Goal: Information Seeking & Learning: Learn about a topic

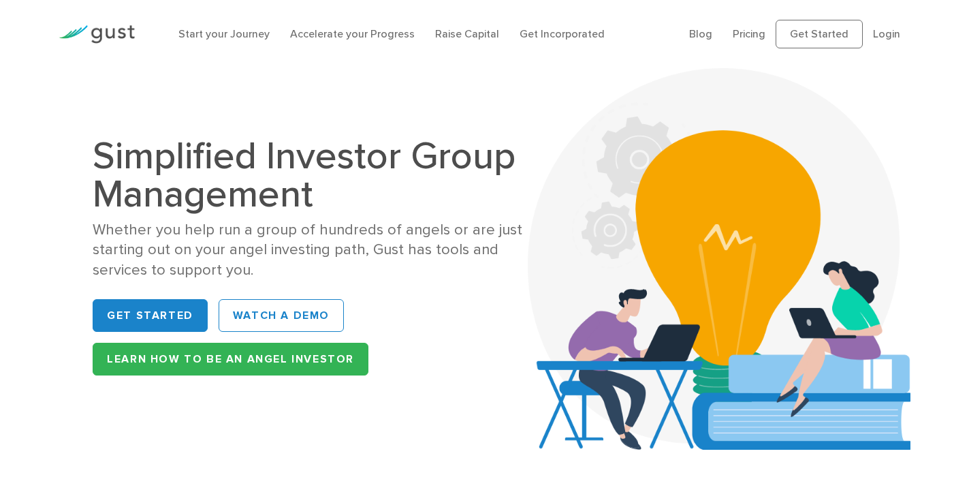
click at [146, 155] on h1 "Simplified Investor Group Management" at bounding box center [317, 175] width 449 height 76
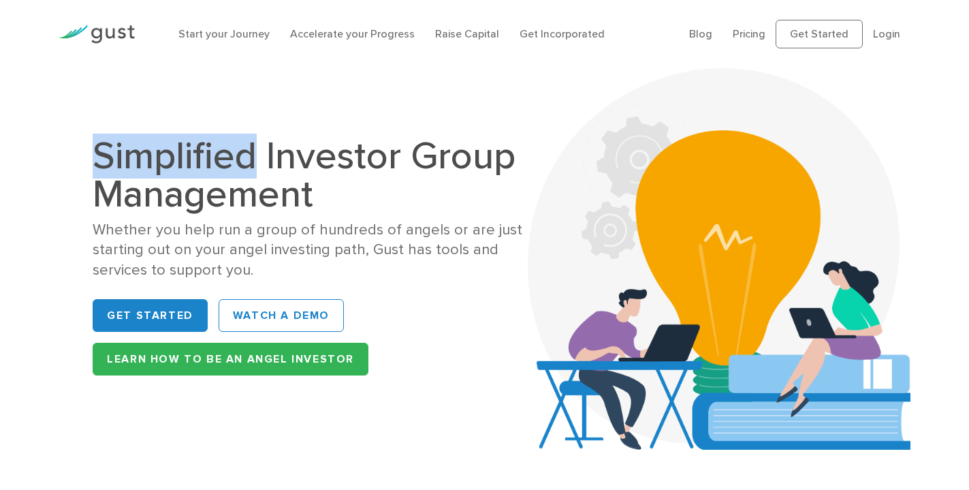
click at [146, 155] on h1 "Simplified Investor Group Management" at bounding box center [317, 175] width 449 height 76
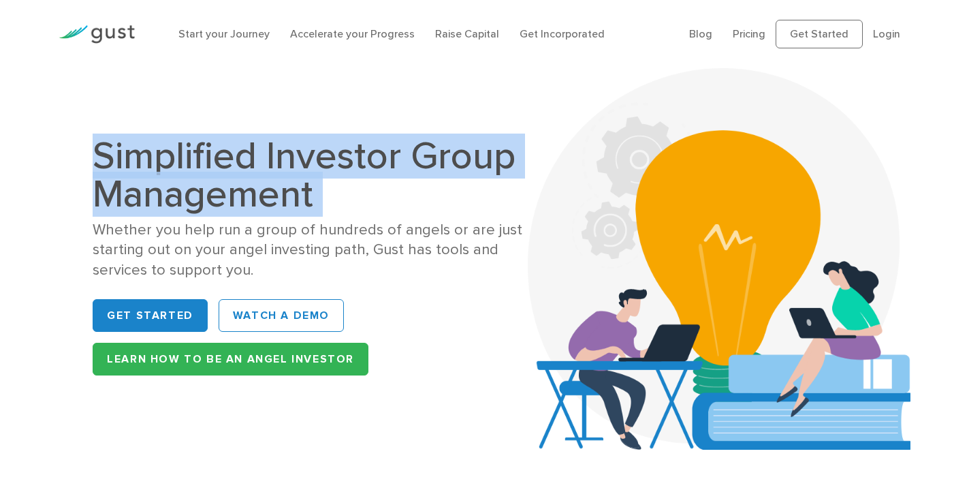
click at [146, 155] on h1 "Simplified Investor Group Management" at bounding box center [317, 175] width 449 height 76
click at [174, 169] on h1 "Simplified Investor Group Management" at bounding box center [317, 175] width 449 height 76
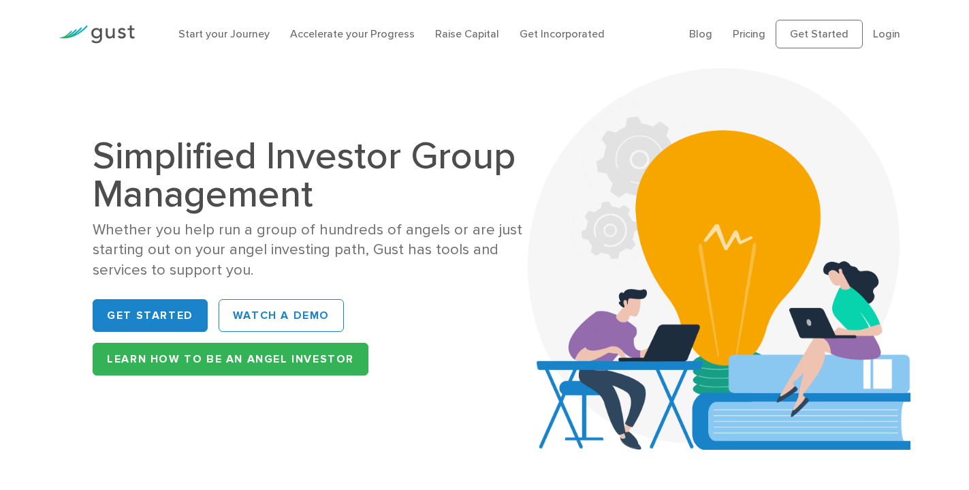
click at [189, 180] on h1 "Simplified Investor Group Management" at bounding box center [317, 175] width 449 height 76
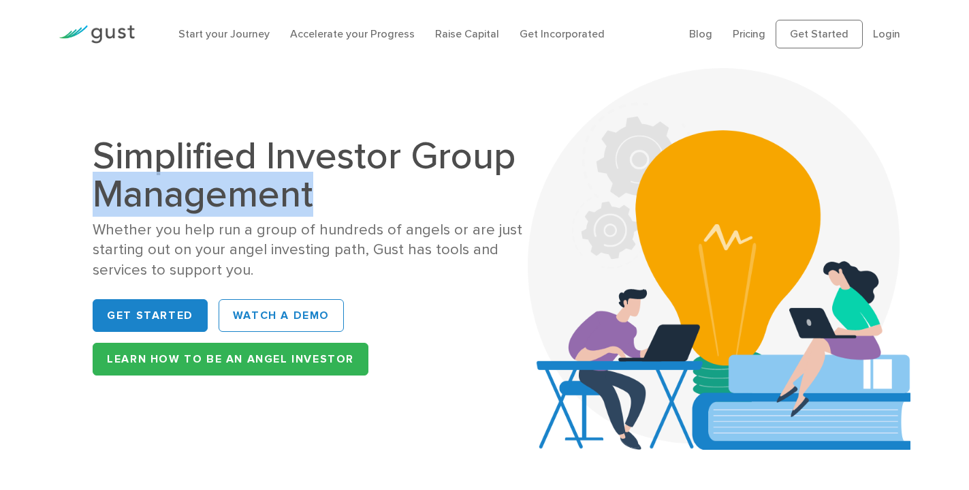
click at [189, 180] on h1 "Simplified Investor Group Management" at bounding box center [317, 175] width 449 height 76
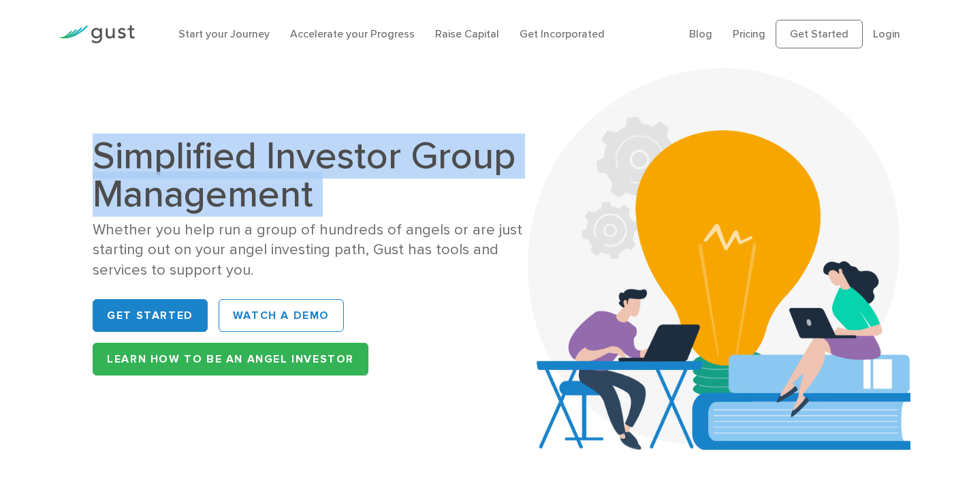
click at [189, 180] on h1 "Simplified Investor Group Management" at bounding box center [317, 175] width 449 height 76
click at [291, 169] on h1 "Simplified Investor Group Management" at bounding box center [317, 175] width 449 height 76
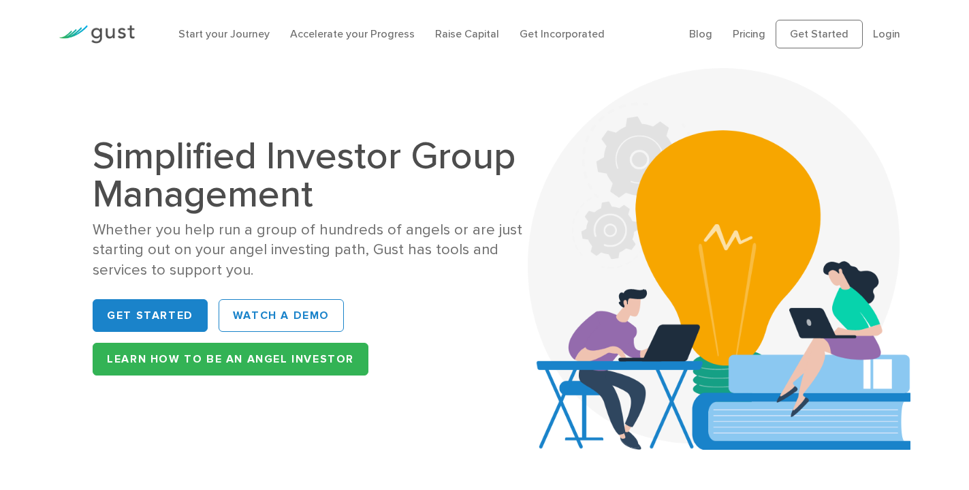
click at [98, 155] on h1 "Simplified Investor Group Management" at bounding box center [317, 175] width 449 height 76
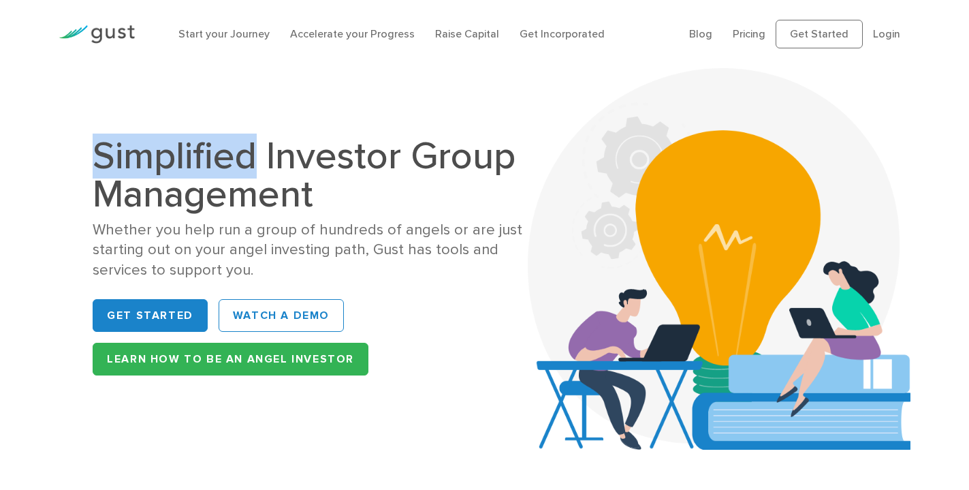
click at [98, 155] on h1 "Simplified Investor Group Management" at bounding box center [317, 175] width 449 height 76
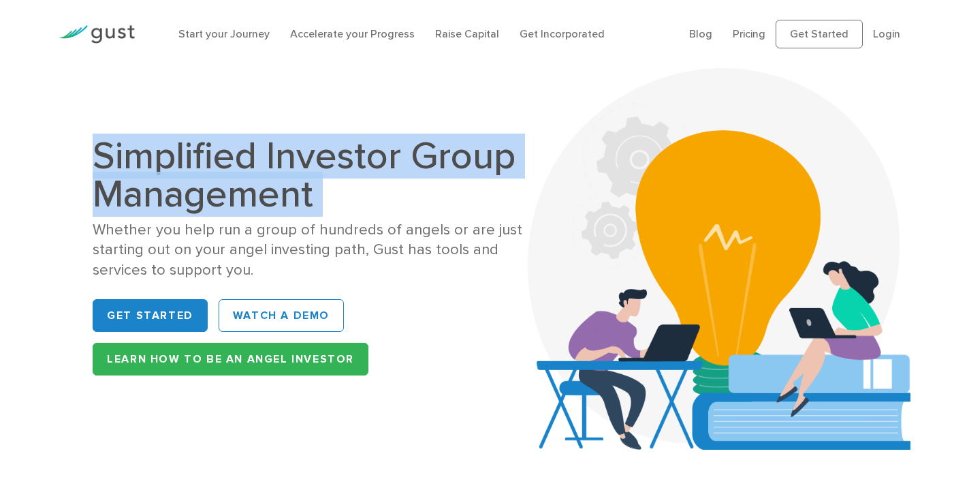
click at [98, 155] on h1 "Simplified Investor Group Management" at bounding box center [317, 175] width 449 height 76
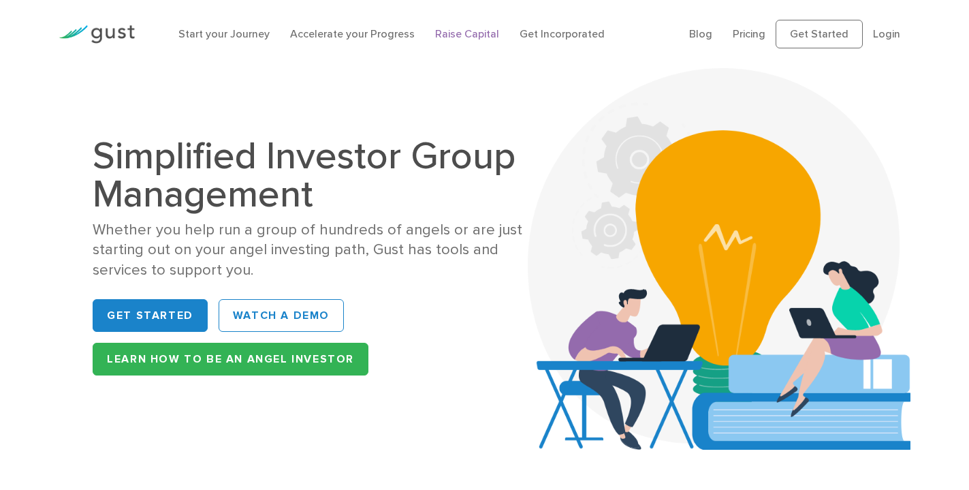
click at [452, 33] on link "Raise Capital" at bounding box center [467, 33] width 64 height 13
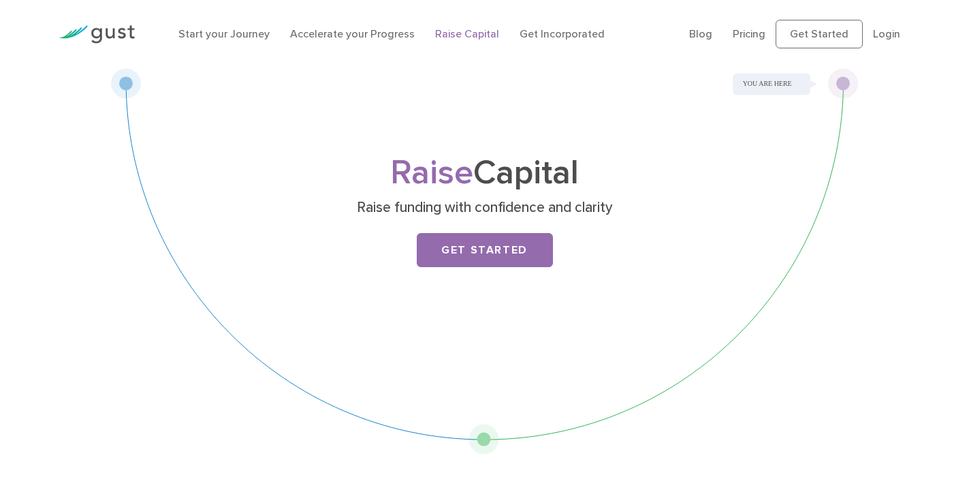
click at [535, 40] on li "Get Incorporated" at bounding box center [562, 34] width 85 height 16
click at [536, 35] on link "Get Incorporated" at bounding box center [562, 33] width 85 height 13
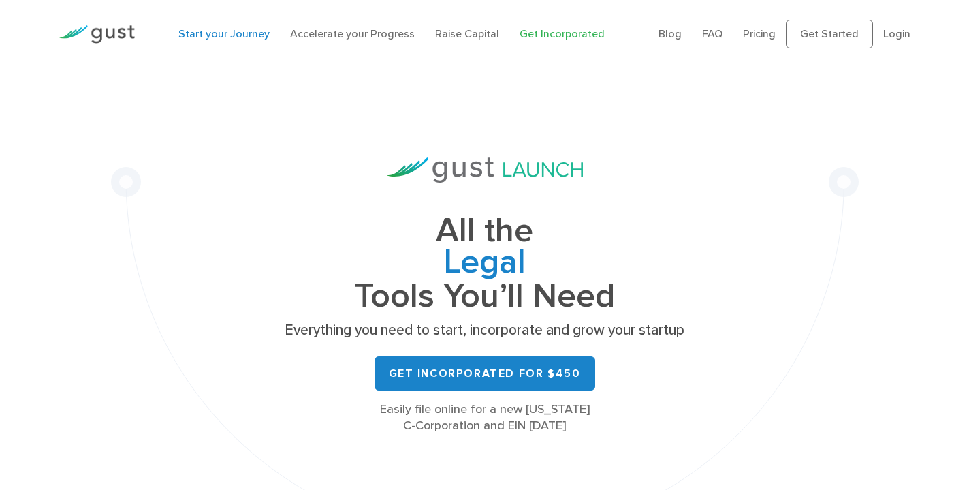
click at [218, 33] on link "Start your Journey" at bounding box center [223, 33] width 91 height 13
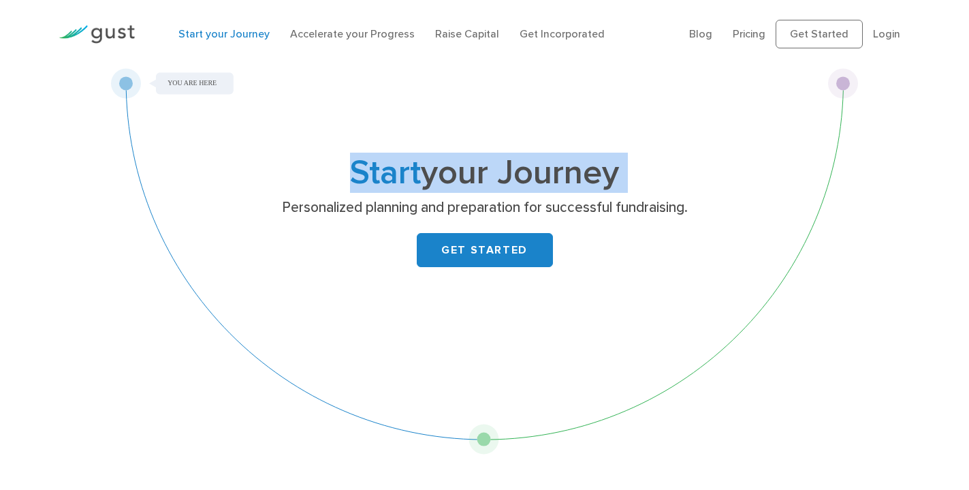
drag, startPoint x: 190, startPoint y: 83, endPoint x: 223, endPoint y: 216, distance: 136.9
click at [223, 216] on div "Start your Journey Personalized planning and preparation for successful fundrai…" at bounding box center [485, 261] width 748 height 386
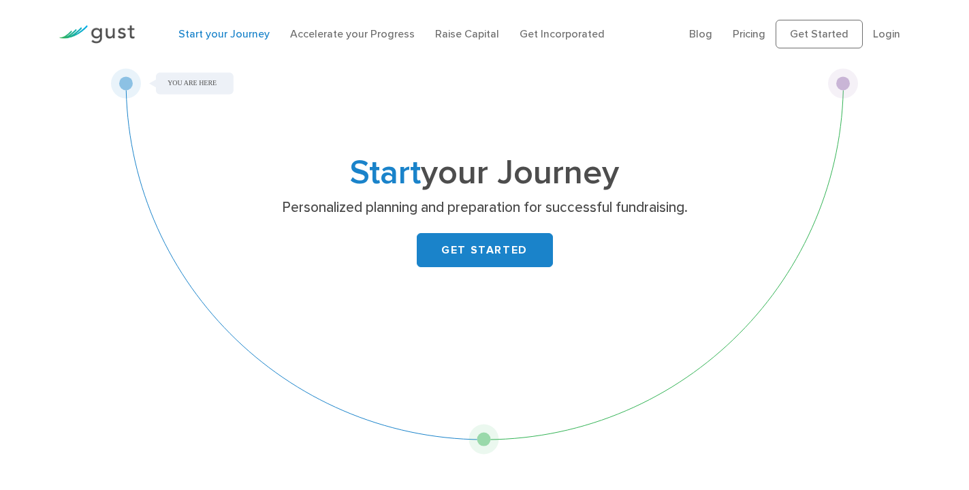
click at [225, 216] on div "Start your Journey Personalized planning and preparation for successful fundrai…" at bounding box center [485, 231] width 538 height 148
click at [475, 185] on h1 "Start your Journey" at bounding box center [485, 172] width 538 height 31
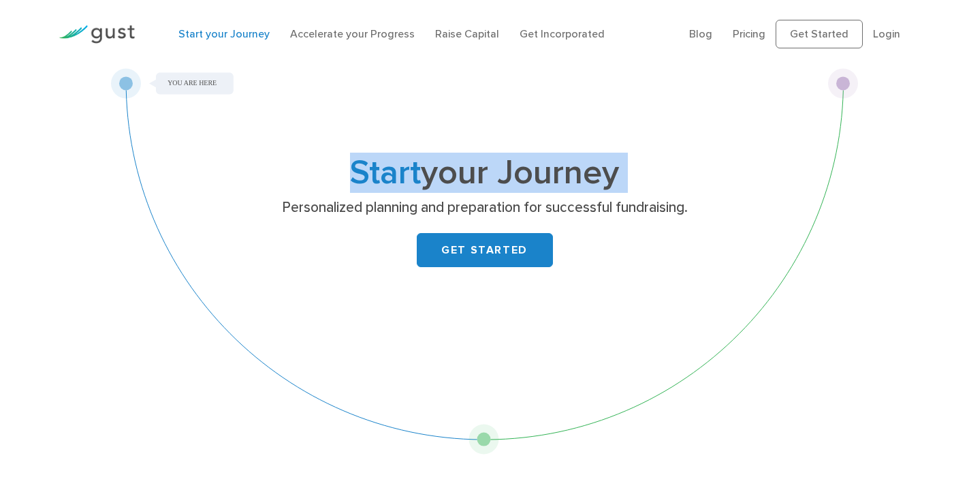
click at [475, 185] on h1 "Start your Journey" at bounding box center [485, 172] width 538 height 31
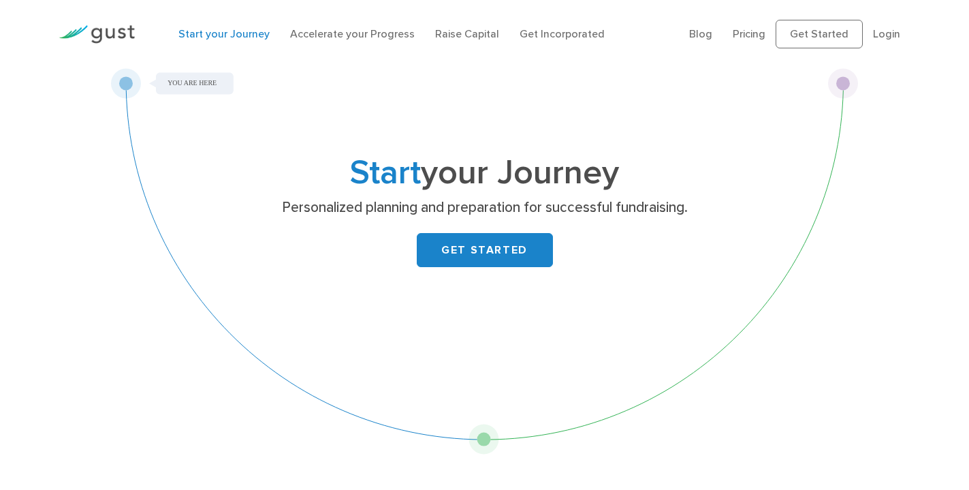
click at [488, 204] on p "Personalized planning and preparation for successful fundraising." at bounding box center [485, 207] width 528 height 19
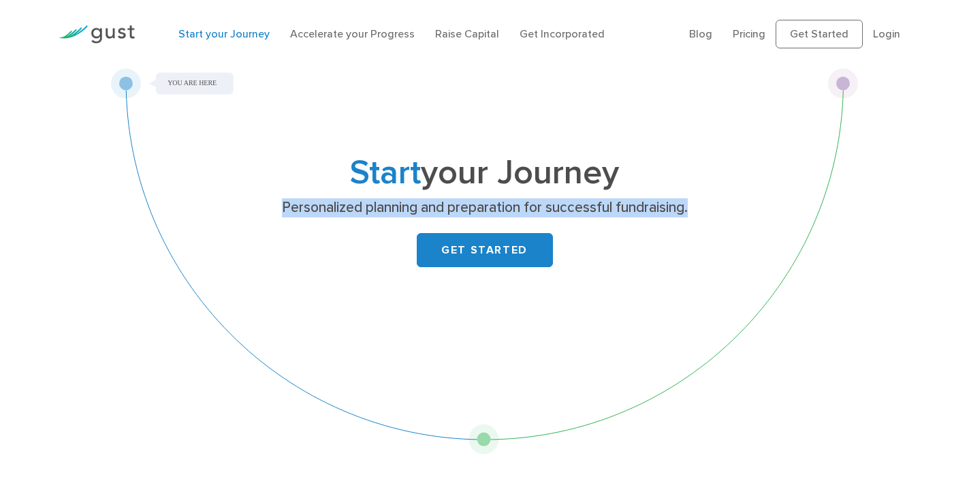
click at [488, 204] on p "Personalized planning and preparation for successful fundraising." at bounding box center [485, 207] width 528 height 19
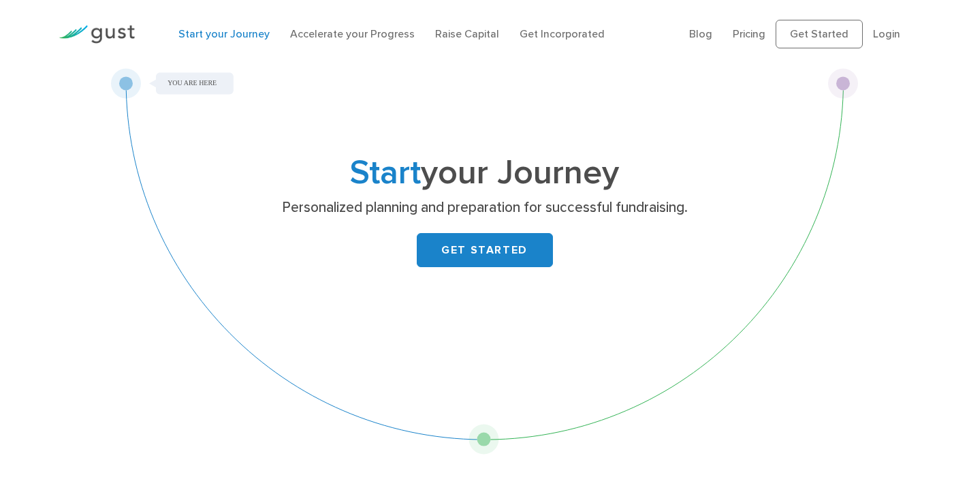
click at [477, 189] on h1 "Start your Journey" at bounding box center [485, 172] width 538 height 31
click at [452, 172] on h1 "Start your Journey" at bounding box center [485, 172] width 538 height 31
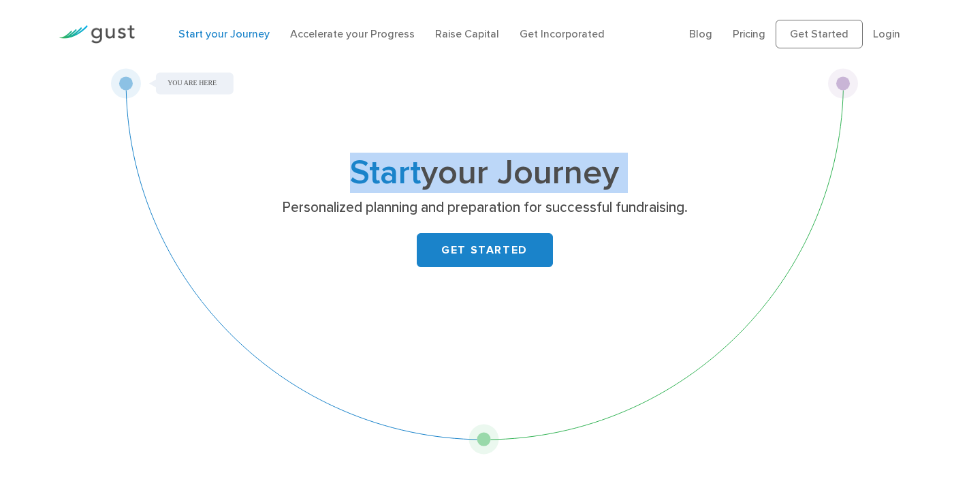
click at [452, 172] on h1 "Start your Journey" at bounding box center [485, 172] width 538 height 31
click at [328, 165] on h1 "Start your Journey" at bounding box center [485, 172] width 538 height 31
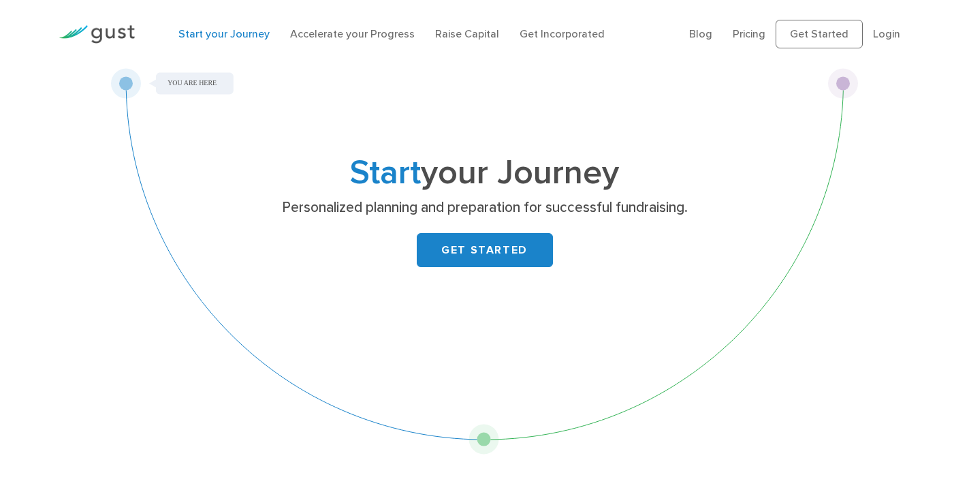
click at [321, 198] on p "Personalized planning and preparation for successful fundraising." at bounding box center [485, 207] width 528 height 19
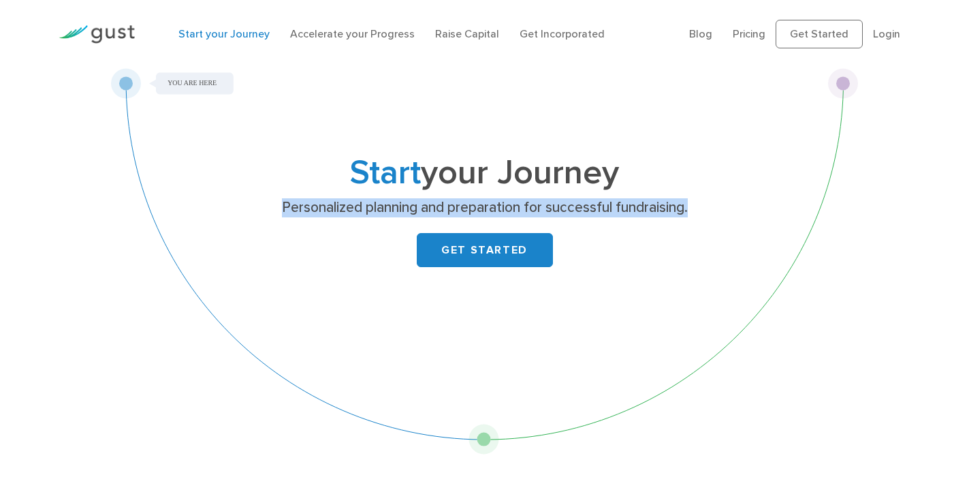
click at [321, 198] on p "Personalized planning and preparation for successful fundraising." at bounding box center [485, 207] width 528 height 19
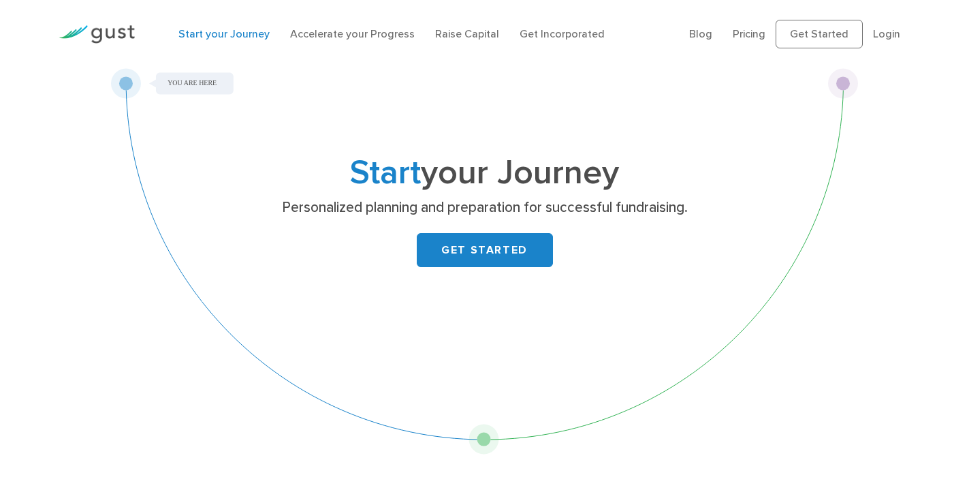
click at [396, 219] on div "Start your Journey Personalized planning and preparation for successful fundrai…" at bounding box center [485, 231] width 538 height 148
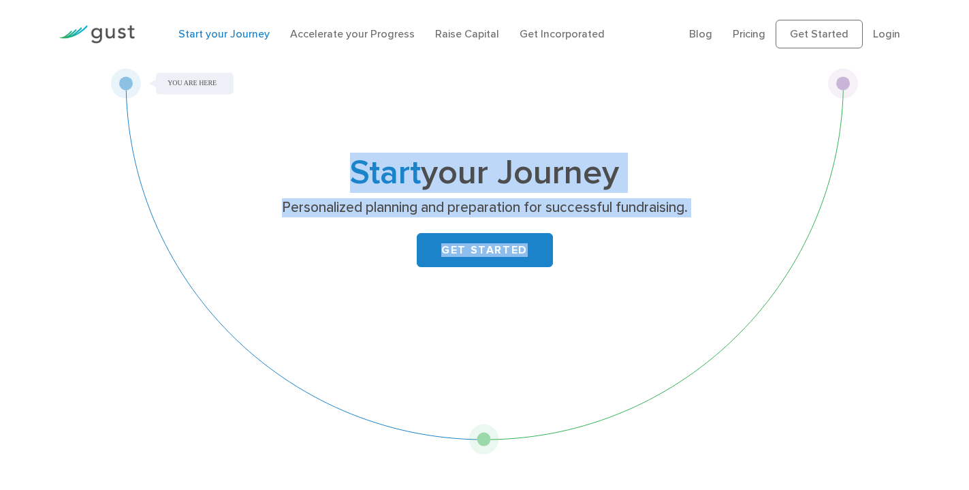
drag, startPoint x: 843, startPoint y: 82, endPoint x: 603, endPoint y: 424, distance: 418.5
click at [603, 424] on div "Start your Journey Personalized planning and preparation for successful fundrai…" at bounding box center [485, 261] width 748 height 386
click at [501, 424] on div "Start your Journey Personalized planning and preparation for successful fundrai…" at bounding box center [485, 261] width 748 height 386
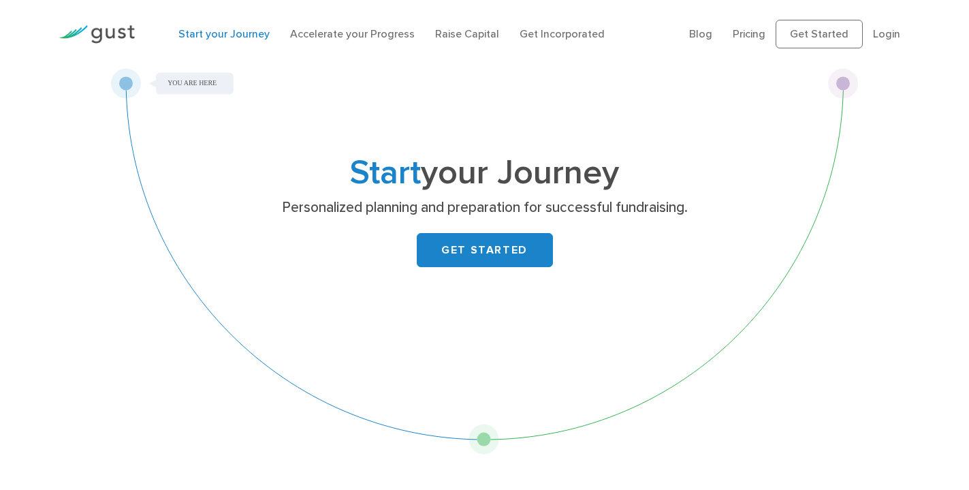
click at [501, 424] on div "Start your Journey Personalized planning and preparation for successful fundrai…" at bounding box center [485, 261] width 748 height 386
click at [321, 295] on div "Start your Journey Personalized planning and preparation for successful fundrai…" at bounding box center [485, 231] width 538 height 148
click at [130, 319] on div "Start your Journey Personalized planning and preparation for successful fundrai…" at bounding box center [485, 261] width 748 height 386
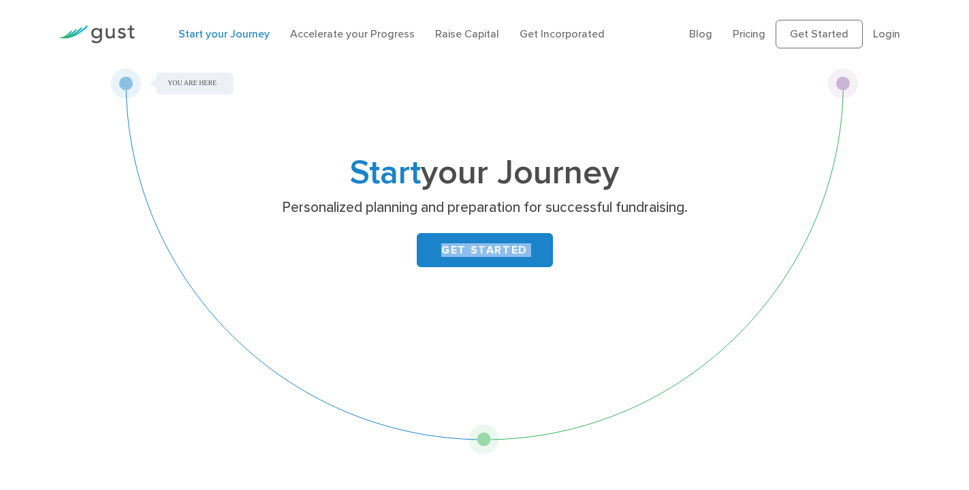
click at [130, 319] on div "Start your Journey Personalized planning and preparation for successful fundrai…" at bounding box center [485, 261] width 748 height 386
click at [118, 82] on div "Start your Journey Personalized planning and preparation for successful fundrai…" at bounding box center [485, 261] width 748 height 386
click at [343, 35] on link "Accelerate your Progress" at bounding box center [352, 33] width 125 height 13
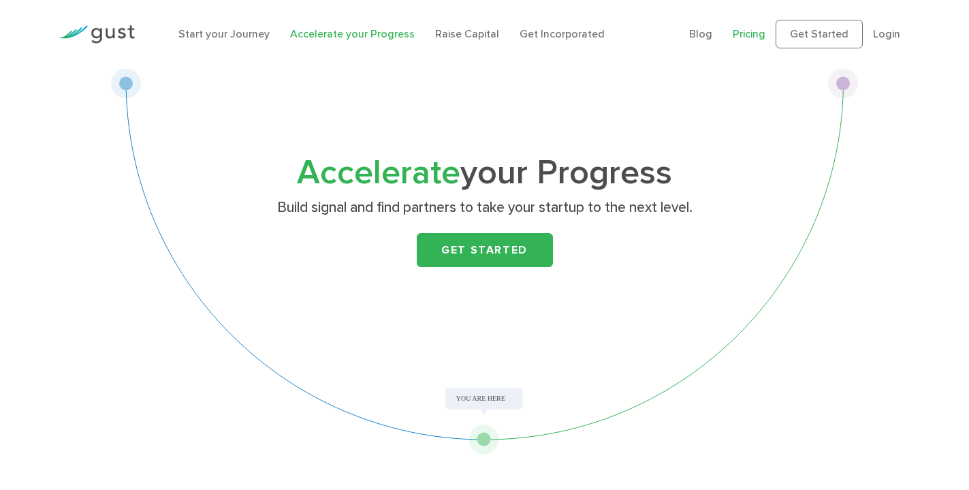
click at [752, 38] on link "Pricing" at bounding box center [749, 33] width 33 height 13
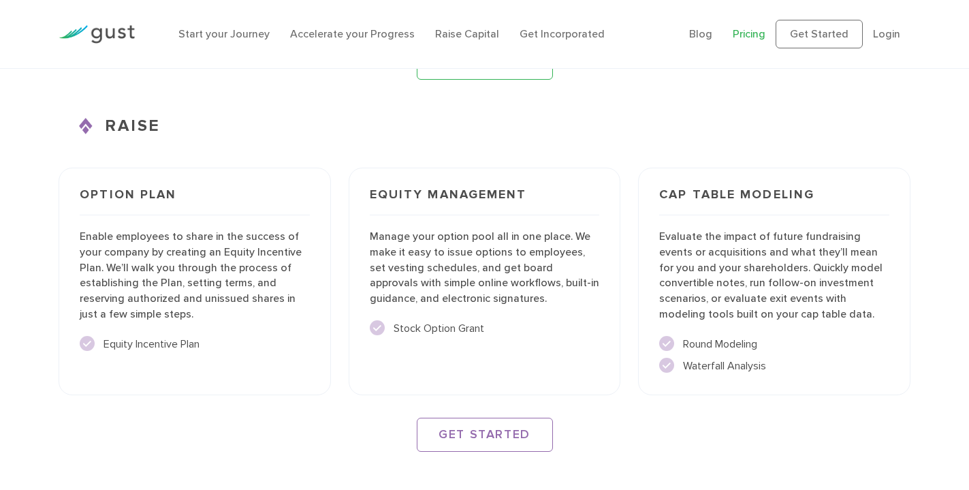
scroll to position [1812, 0]
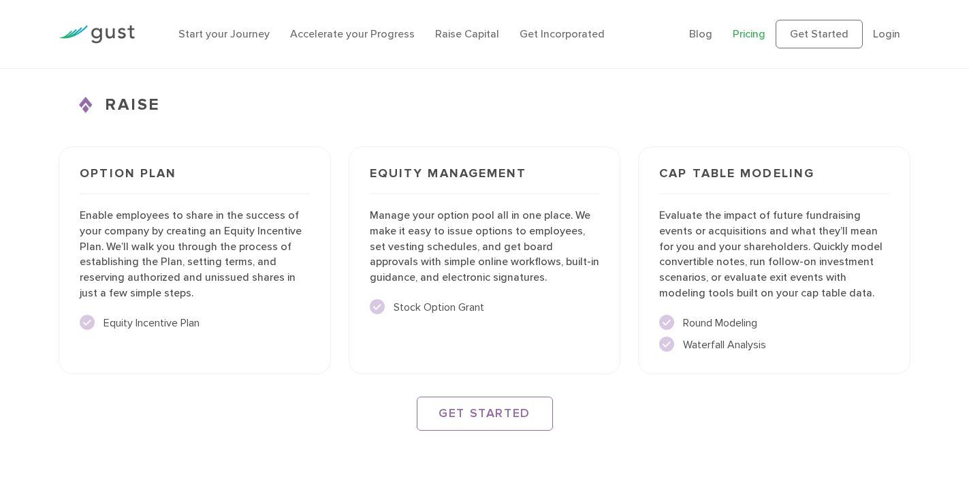
click at [694, 189] on div "Cap Table Modeling Evaluate the impact of future fundraising events or acquisit…" at bounding box center [774, 259] width 272 height 227
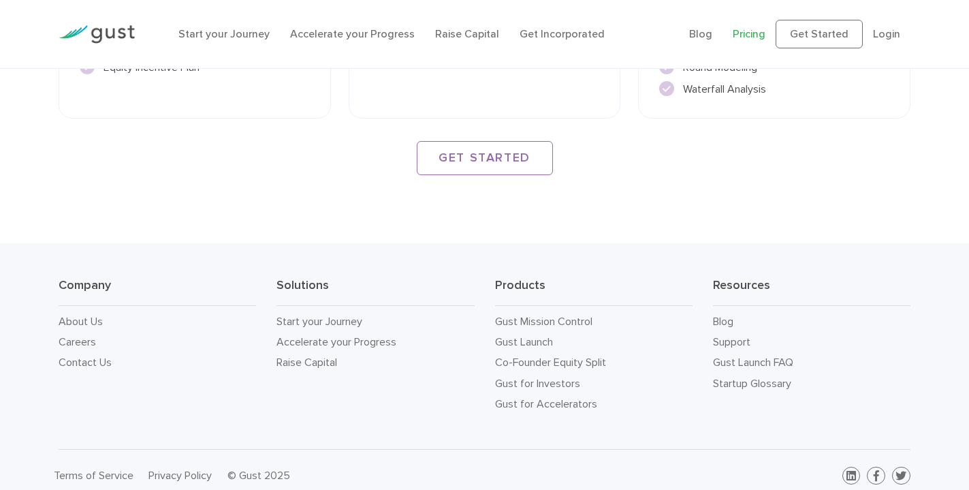
scroll to position [2067, 0]
click at [98, 315] on link "About Us" at bounding box center [81, 321] width 44 height 13
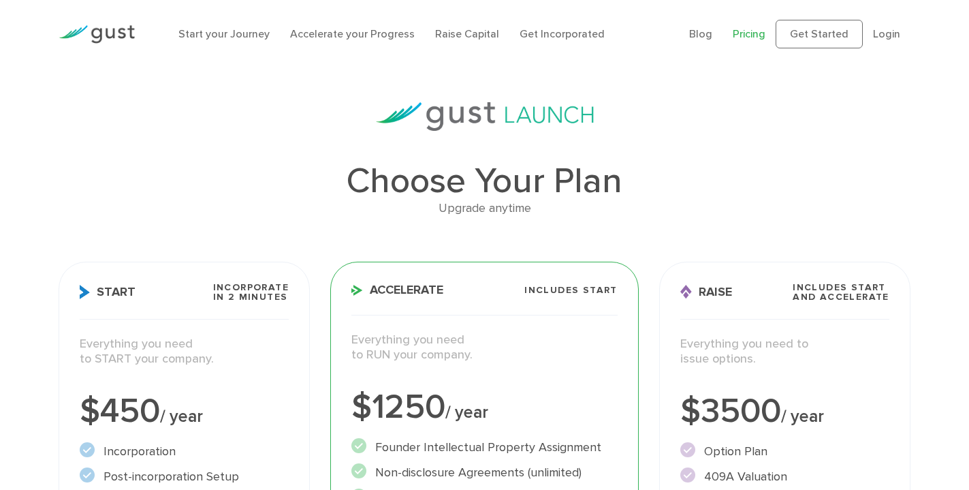
scroll to position [0, 0]
click at [507, 173] on h1 "Choose Your Plan" at bounding box center [485, 180] width 852 height 35
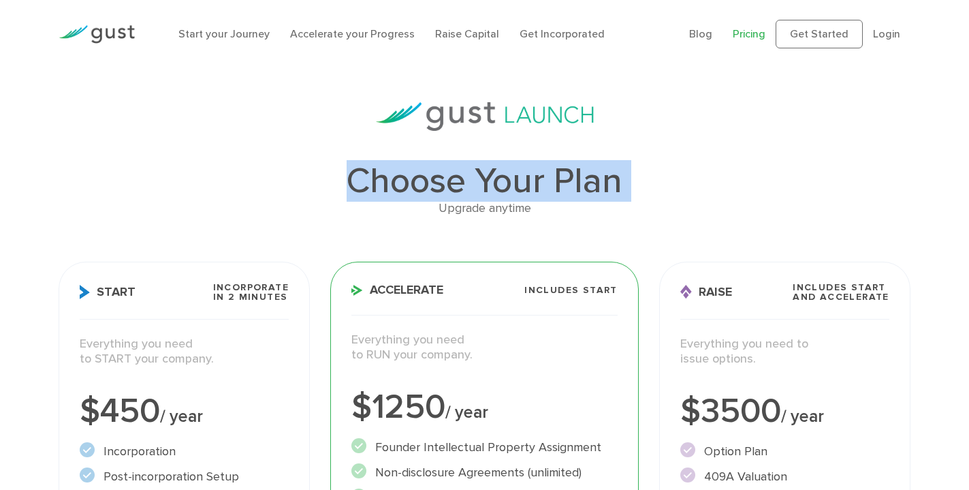
click at [507, 173] on h1 "Choose Your Plan" at bounding box center [485, 180] width 852 height 35
click at [614, 187] on h1 "Choose Your Plan" at bounding box center [485, 180] width 852 height 35
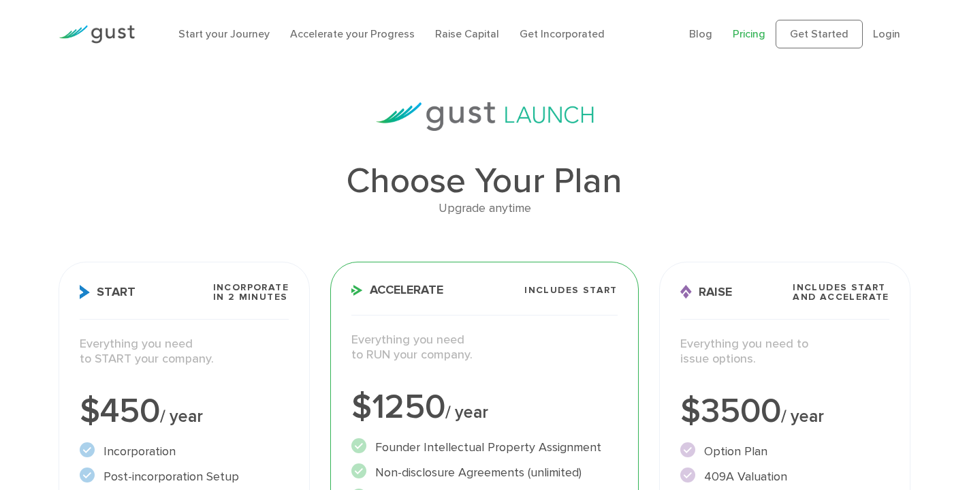
click at [614, 187] on h1 "Choose Your Plan" at bounding box center [485, 180] width 852 height 35
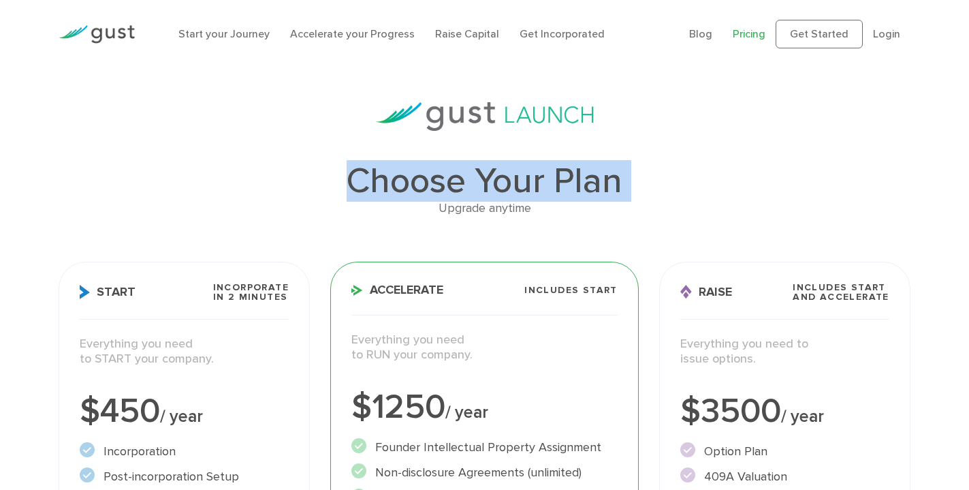
click at [614, 187] on h1 "Choose Your Plan" at bounding box center [485, 180] width 852 height 35
click at [643, 184] on h1 "Choose Your Plan" at bounding box center [485, 180] width 852 height 35
drag, startPoint x: 643, startPoint y: 184, endPoint x: 293, endPoint y: 180, distance: 350.1
click at [292, 180] on h1 "Choose Your Plan" at bounding box center [485, 180] width 852 height 35
click at [293, 180] on h1 "Choose Your Plan" at bounding box center [485, 180] width 852 height 35
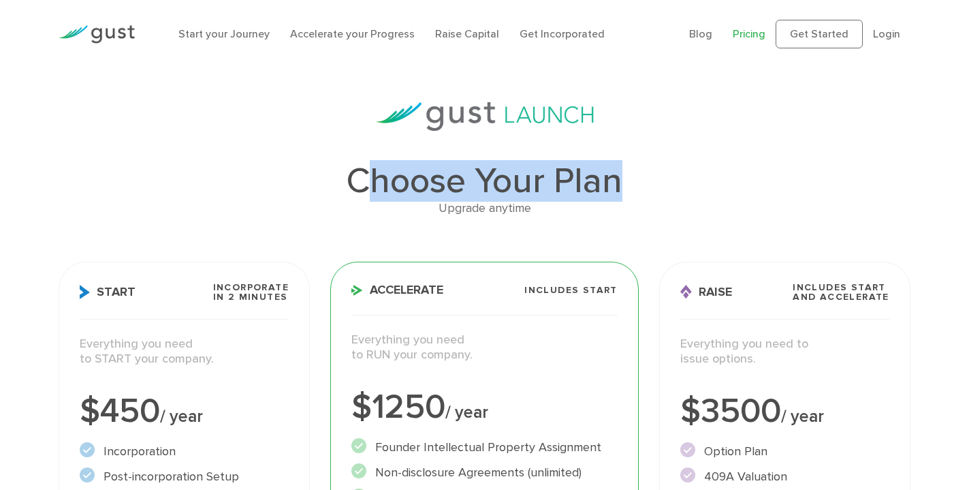
drag, startPoint x: 361, startPoint y: 189, endPoint x: 648, endPoint y: 194, distance: 286.8
click at [649, 194] on h1 "Choose Your Plan" at bounding box center [485, 180] width 852 height 35
click at [648, 194] on h1 "Choose Your Plan" at bounding box center [485, 180] width 852 height 35
drag, startPoint x: 648, startPoint y: 194, endPoint x: 317, endPoint y: 189, distance: 331.0
click at [317, 189] on h1 "Choose Your Plan" at bounding box center [485, 180] width 852 height 35
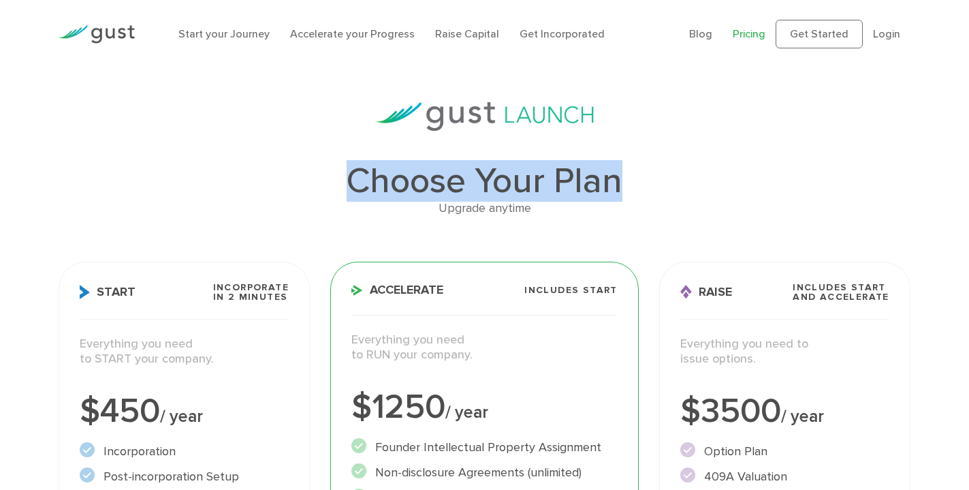
click at [317, 189] on h1 "Choose Your Plan" at bounding box center [485, 180] width 852 height 35
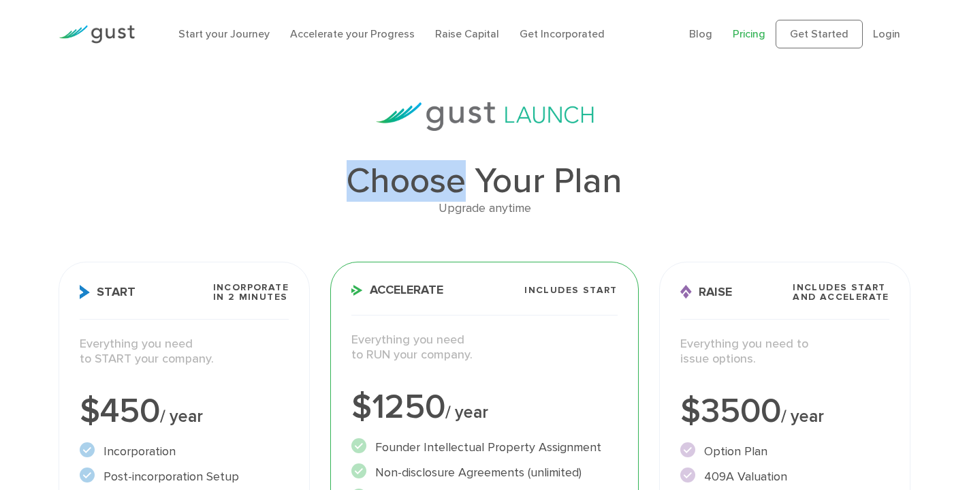
click at [317, 189] on h1 "Choose Your Plan" at bounding box center [485, 180] width 852 height 35
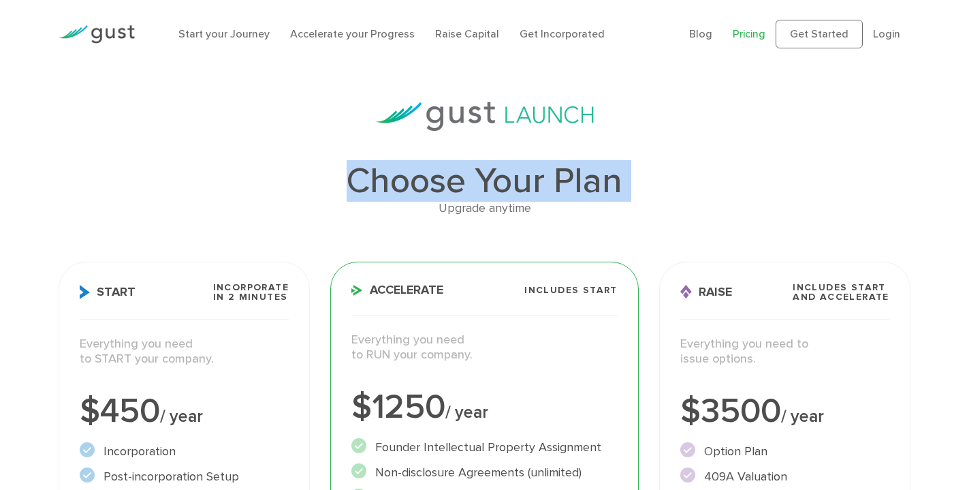
click at [317, 189] on h1 "Choose Your Plan" at bounding box center [485, 180] width 852 height 35
click at [431, 198] on h1 "Choose Your Plan" at bounding box center [485, 180] width 852 height 35
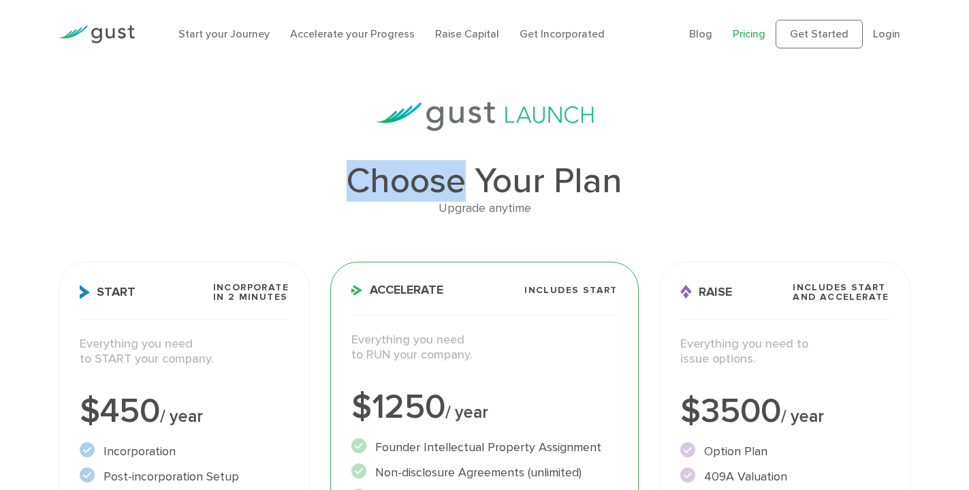
click at [431, 198] on h1 "Choose Your Plan" at bounding box center [485, 180] width 852 height 35
click at [579, 173] on h1 "Choose Your Plan" at bounding box center [485, 180] width 852 height 35
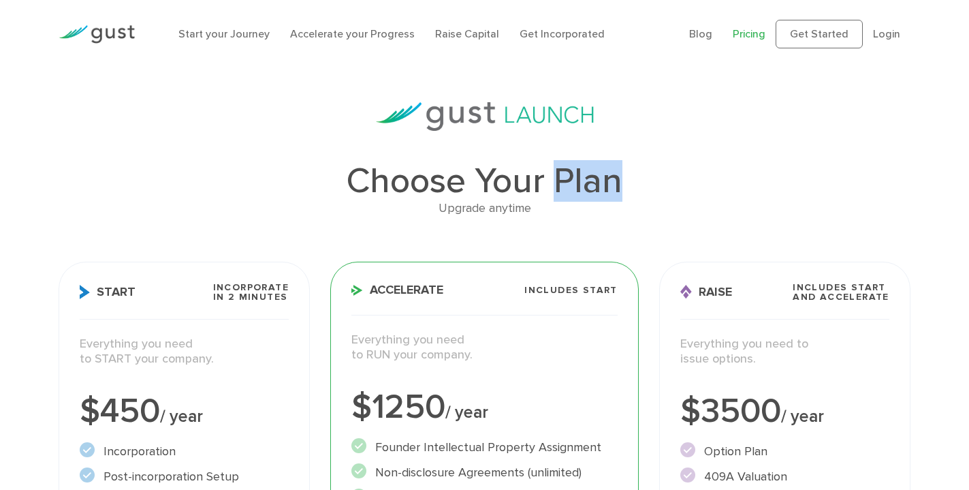
click at [579, 173] on h1 "Choose Your Plan" at bounding box center [485, 180] width 852 height 35
click at [510, 171] on h1 "Choose Your Plan" at bounding box center [485, 180] width 852 height 35
click at [441, 170] on h1 "Choose Your Plan" at bounding box center [485, 180] width 852 height 35
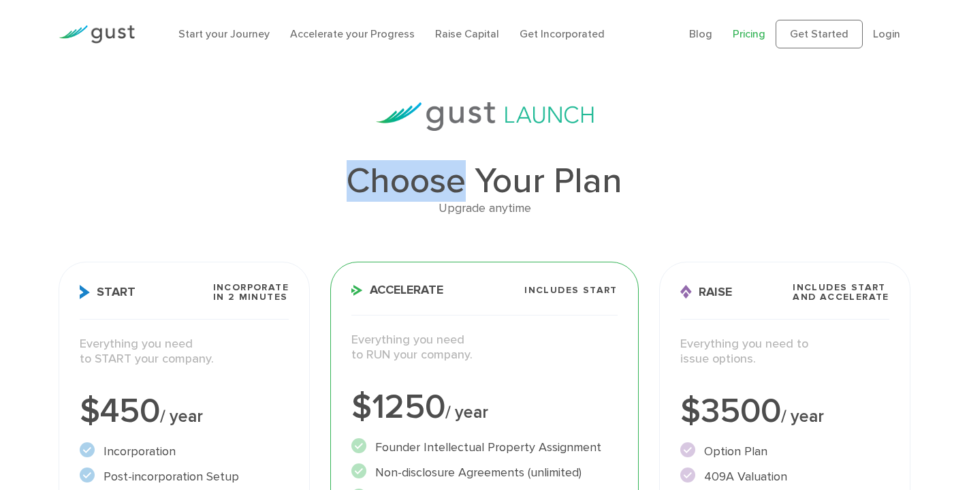
click at [441, 170] on h1 "Choose Your Plan" at bounding box center [485, 180] width 852 height 35
click at [570, 170] on h1 "Choose Your Plan" at bounding box center [485, 180] width 852 height 35
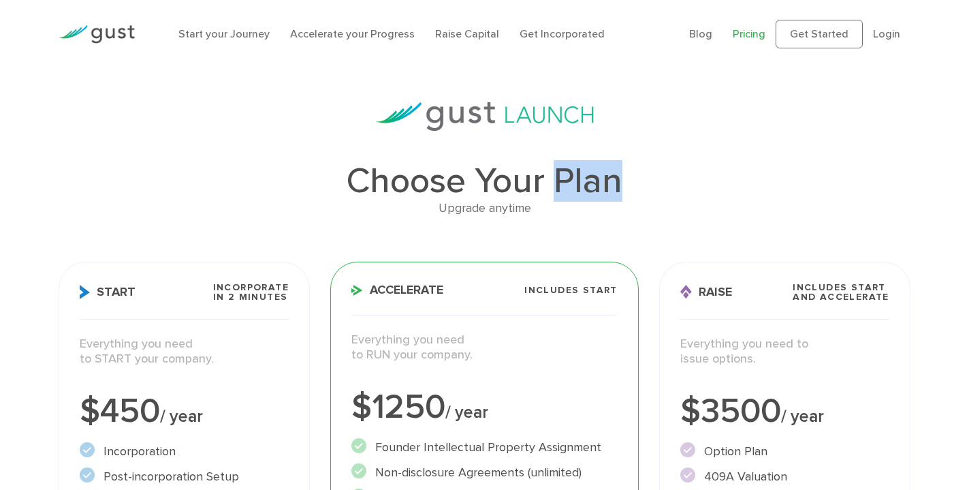
click at [570, 170] on h1 "Choose Your Plan" at bounding box center [485, 180] width 852 height 35
click at [490, 172] on h1 "Choose Your Plan" at bounding box center [485, 180] width 852 height 35
click at [441, 170] on h1 "Choose Your Plan" at bounding box center [485, 180] width 852 height 35
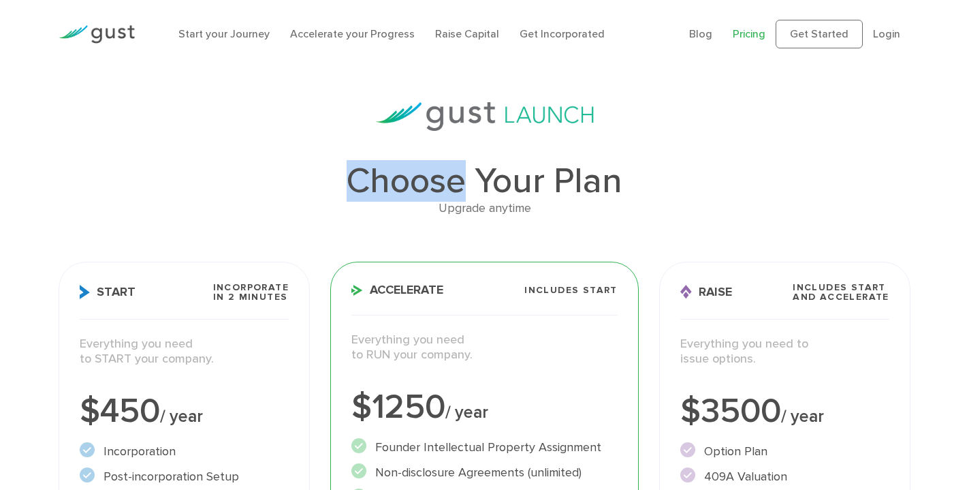
click at [441, 170] on h1 "Choose Your Plan" at bounding box center [485, 180] width 852 height 35
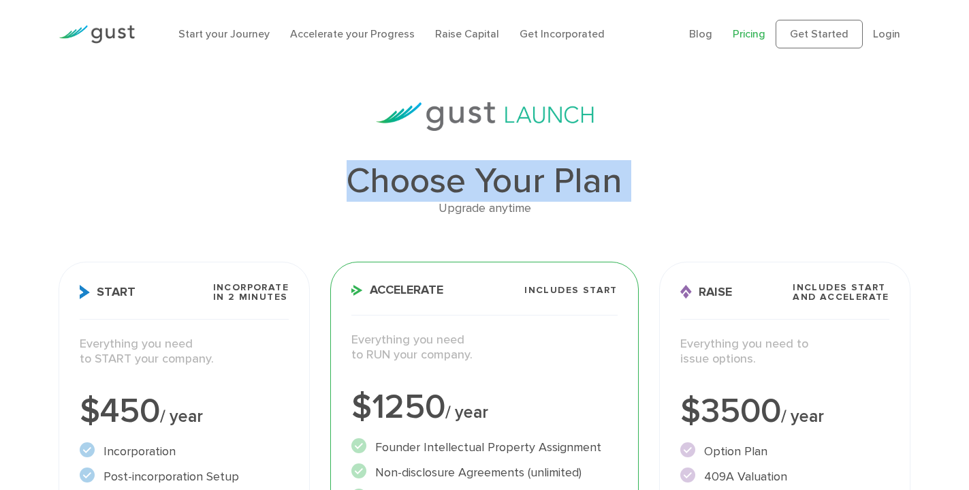
click at [441, 170] on h1 "Choose Your Plan" at bounding box center [485, 180] width 852 height 35
click at [602, 172] on h1 "Choose Your Plan" at bounding box center [485, 180] width 852 height 35
drag, startPoint x: 602, startPoint y: 172, endPoint x: 368, endPoint y: 182, distance: 234.5
click at [368, 182] on h1 "Choose Your Plan" at bounding box center [485, 180] width 852 height 35
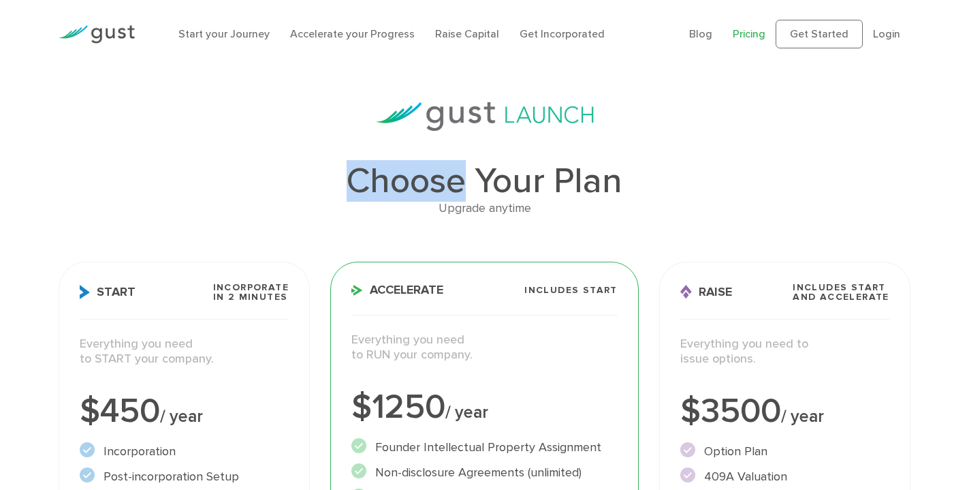
click at [368, 182] on h1 "Choose Your Plan" at bounding box center [485, 180] width 852 height 35
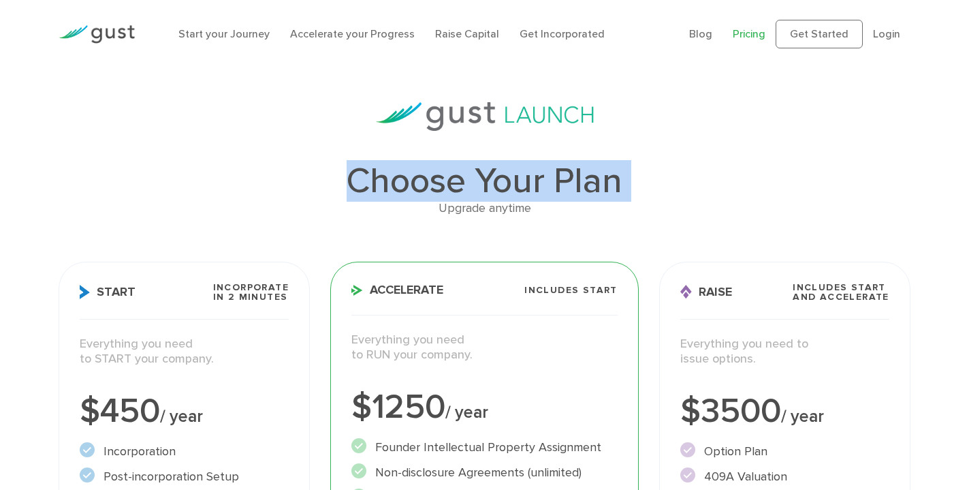
click at [368, 182] on h1 "Choose Your Plan" at bounding box center [485, 180] width 852 height 35
click at [567, 180] on h1 "Choose Your Plan" at bounding box center [485, 180] width 852 height 35
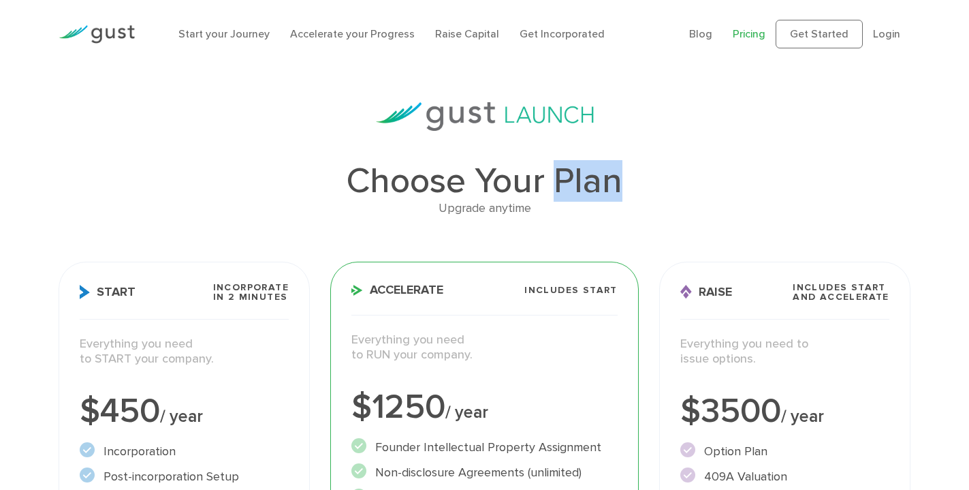
click at [567, 180] on h1 "Choose Your Plan" at bounding box center [485, 180] width 852 height 35
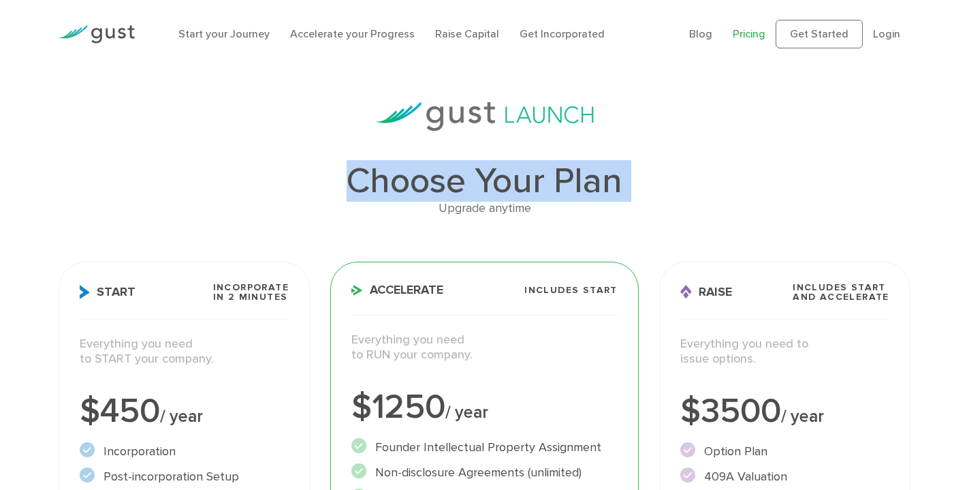
click at [567, 180] on h1 "Choose Your Plan" at bounding box center [485, 180] width 852 height 35
click at [503, 165] on h1 "Choose Your Plan" at bounding box center [485, 180] width 852 height 35
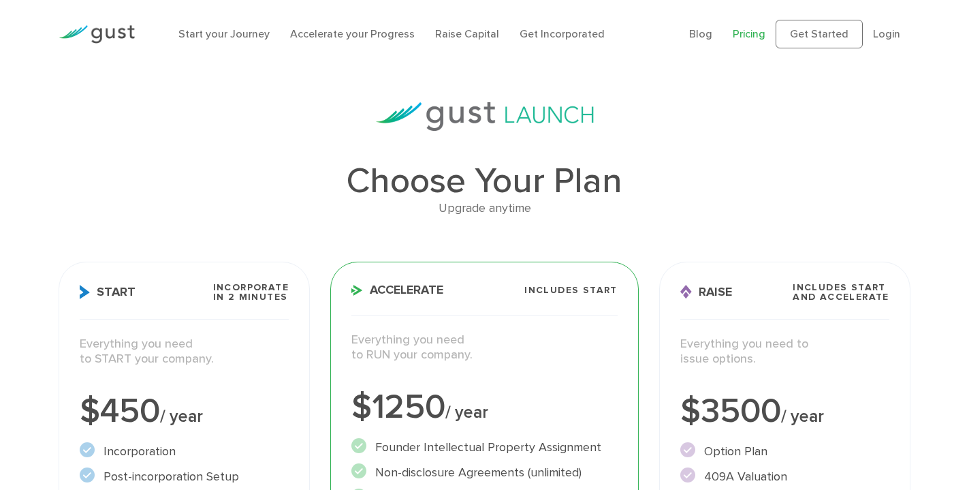
click at [452, 180] on h1 "Choose Your Plan" at bounding box center [485, 180] width 852 height 35
click at [589, 180] on h1 "Choose Your Plan" at bounding box center [485, 180] width 852 height 35
click at [518, 177] on h1 "Choose Your Plan" at bounding box center [485, 180] width 852 height 35
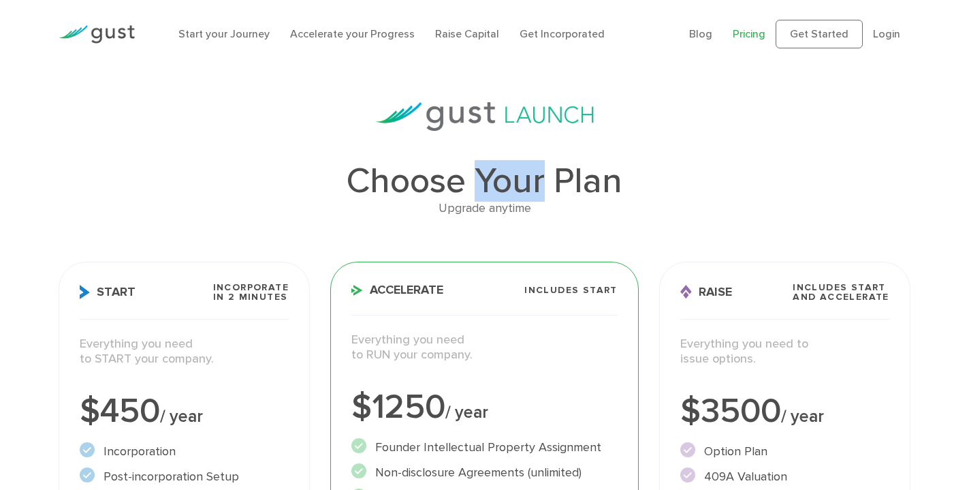
click at [518, 177] on h1 "Choose Your Plan" at bounding box center [485, 180] width 852 height 35
click at [614, 175] on h1 "Choose Your Plan" at bounding box center [485, 180] width 852 height 35
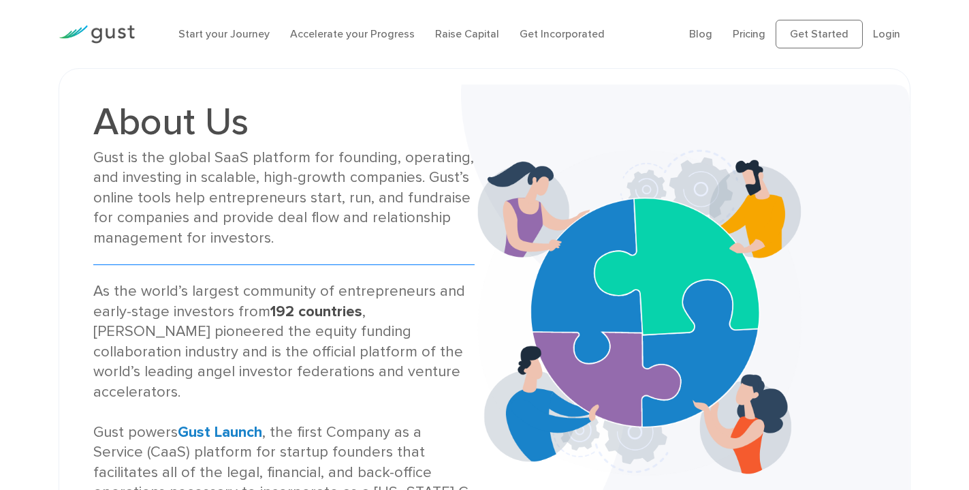
scroll to position [1, 0]
